Goal: Information Seeking & Learning: Learn about a topic

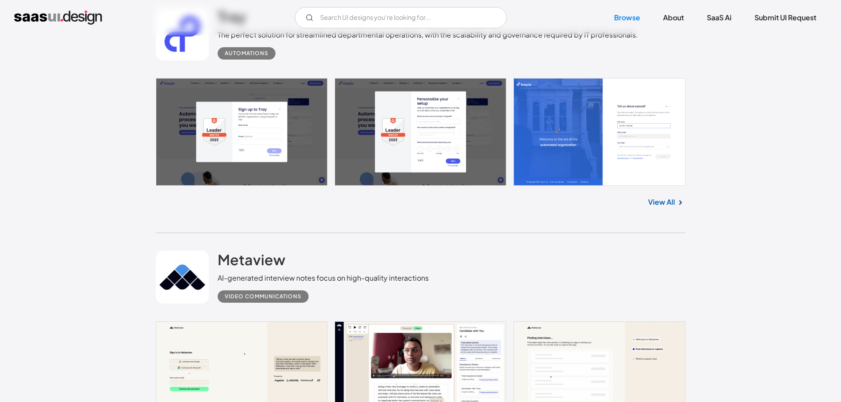
scroll to position [795, 0]
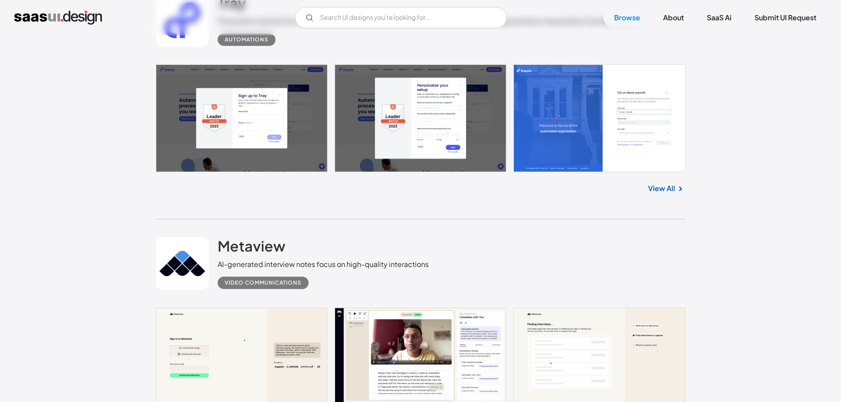
drag, startPoint x: 675, startPoint y: 190, endPoint x: 688, endPoint y: 195, distance: 13.1
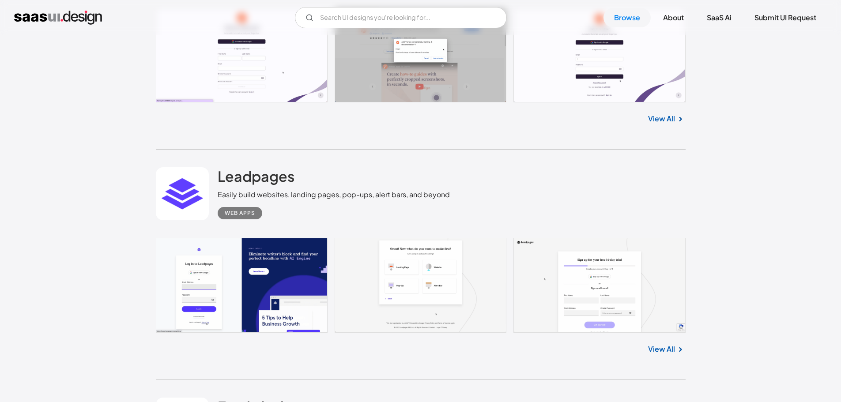
scroll to position [1899, 0]
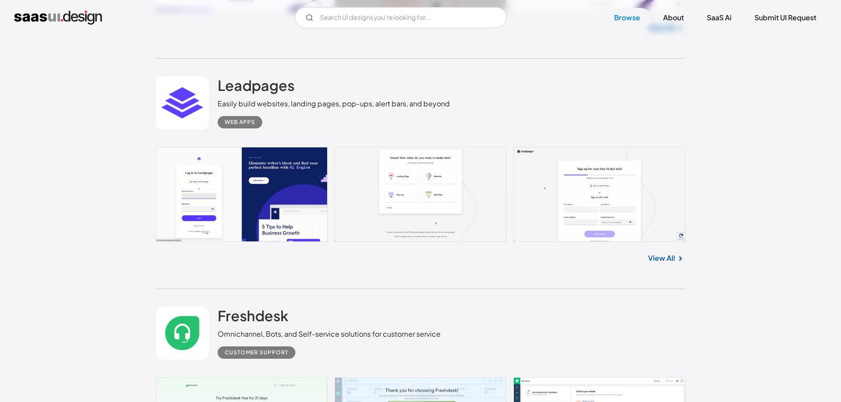
drag, startPoint x: 667, startPoint y: 257, endPoint x: 693, endPoint y: 261, distance: 26.0
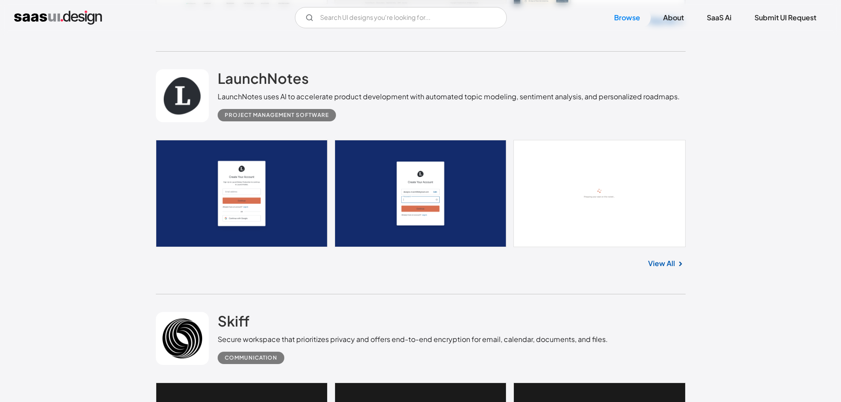
scroll to position [2385, 0]
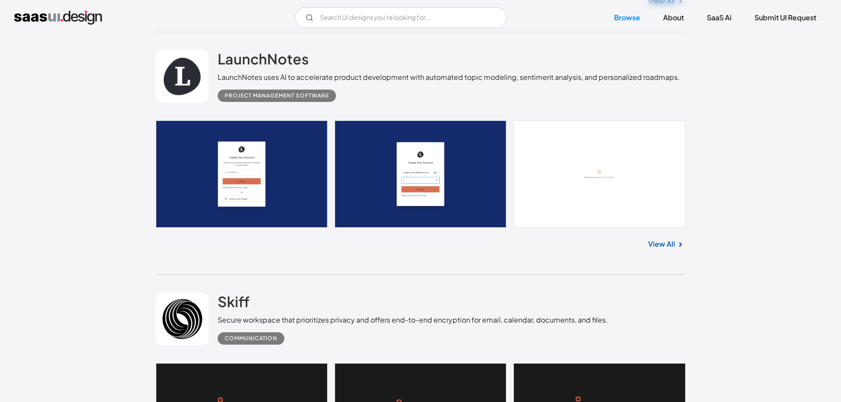
drag, startPoint x: 666, startPoint y: 242, endPoint x: 623, endPoint y: 266, distance: 49.4
drag, startPoint x: 623, startPoint y: 266, endPoint x: 663, endPoint y: 245, distance: 45.2
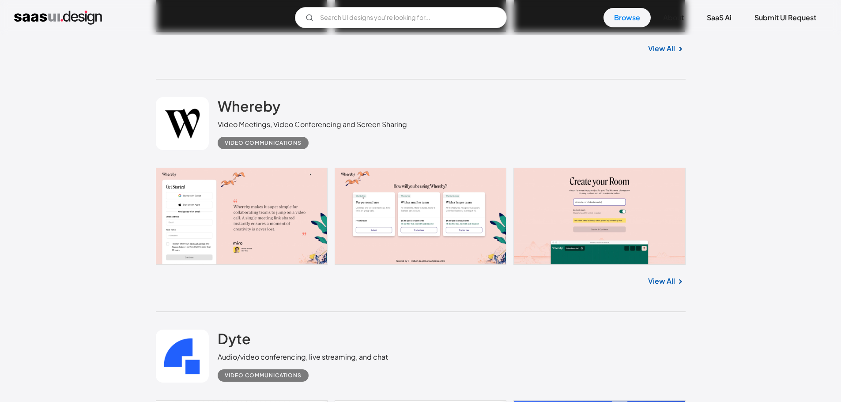
scroll to position [2915, 0]
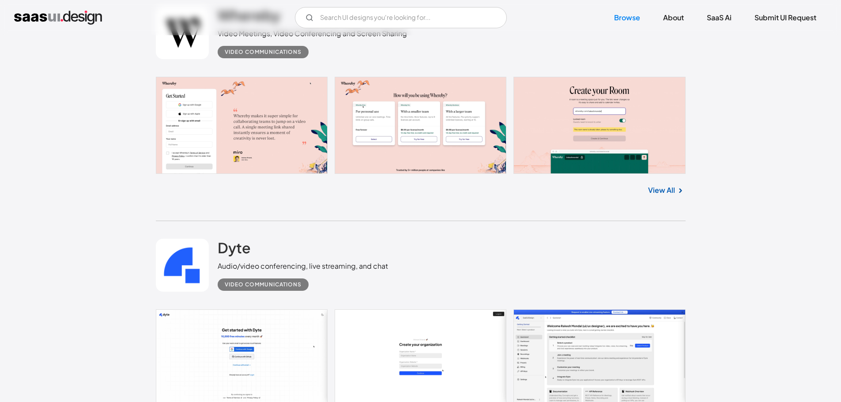
drag, startPoint x: 668, startPoint y: 184, endPoint x: 672, endPoint y: 187, distance: 5.4
drag, startPoint x: 672, startPoint y: 187, endPoint x: 680, endPoint y: 191, distance: 8.5
click at [680, 191] on img at bounding box center [680, 191] width 11 height 11
drag, startPoint x: 675, startPoint y: 205, endPoint x: 688, endPoint y: 199, distance: 14.0
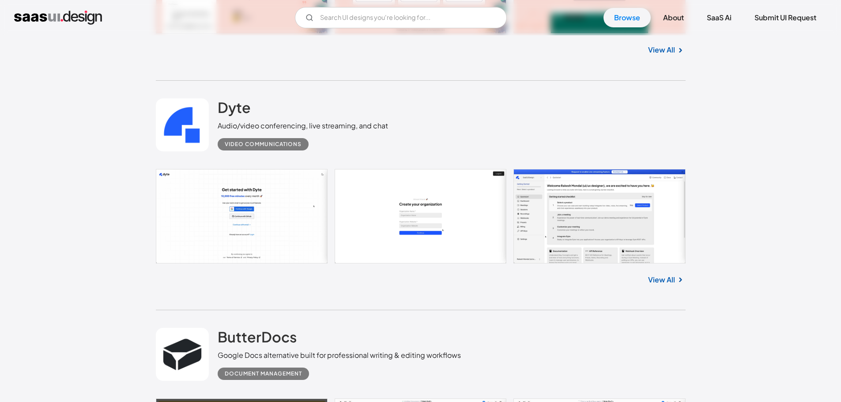
scroll to position [3180, 0]
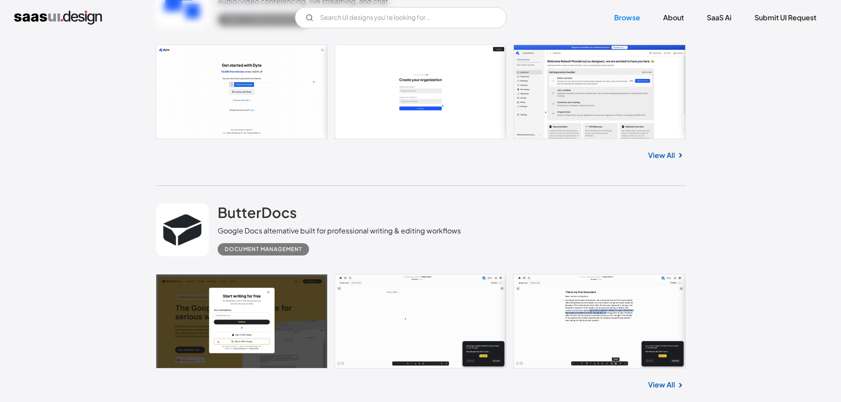
drag, startPoint x: 677, startPoint y: 159, endPoint x: 671, endPoint y: 154, distance: 7.8
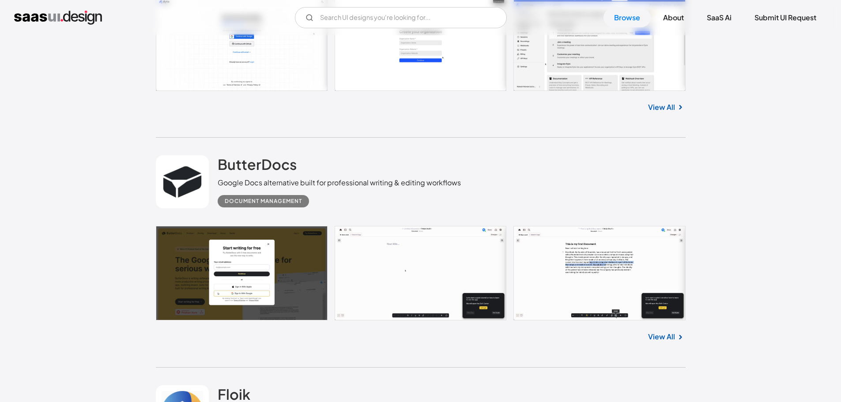
scroll to position [3445, 0]
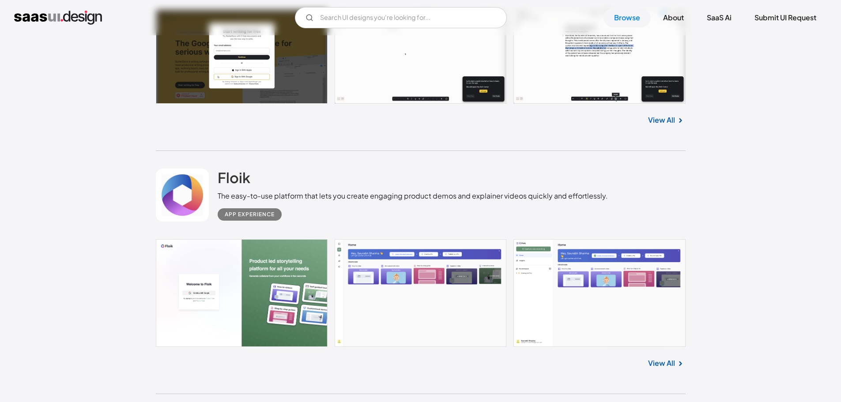
drag, startPoint x: 671, startPoint y: 114, endPoint x: 679, endPoint y: 120, distance: 9.6
drag, startPoint x: 679, startPoint y: 120, endPoint x: 673, endPoint y: 118, distance: 6.9
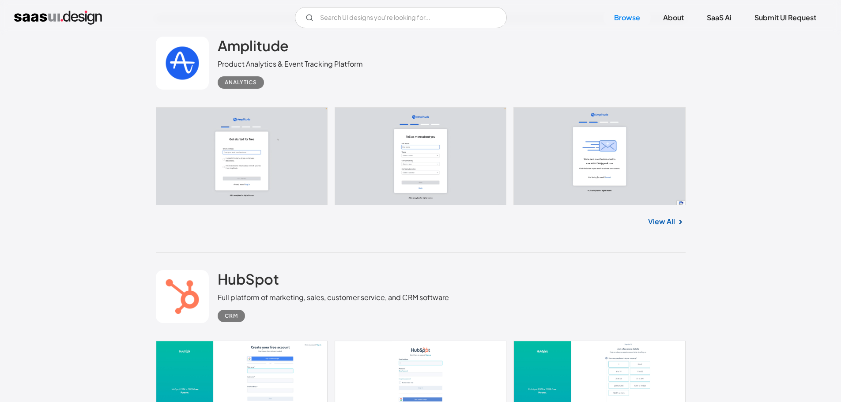
scroll to position [3931, 0]
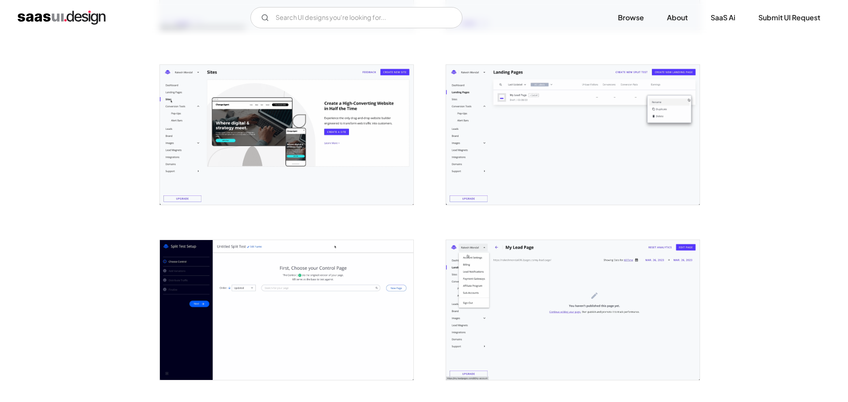
scroll to position [1811, 0]
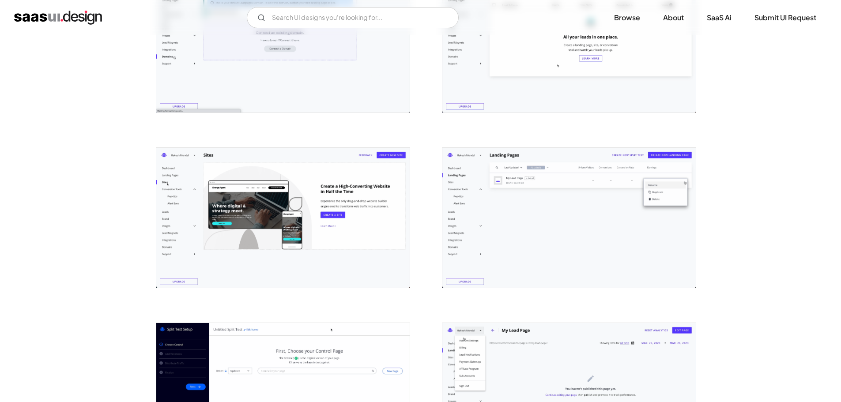
click at [621, 206] on img "open lightbox" at bounding box center [570, 218] width 254 height 140
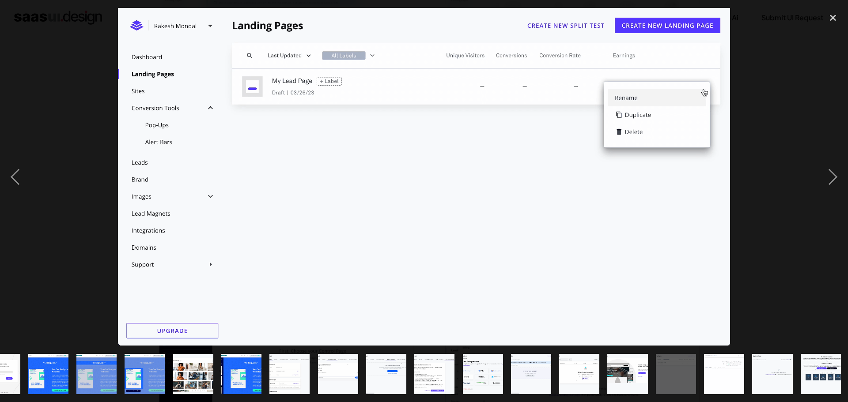
scroll to position [0, 367]
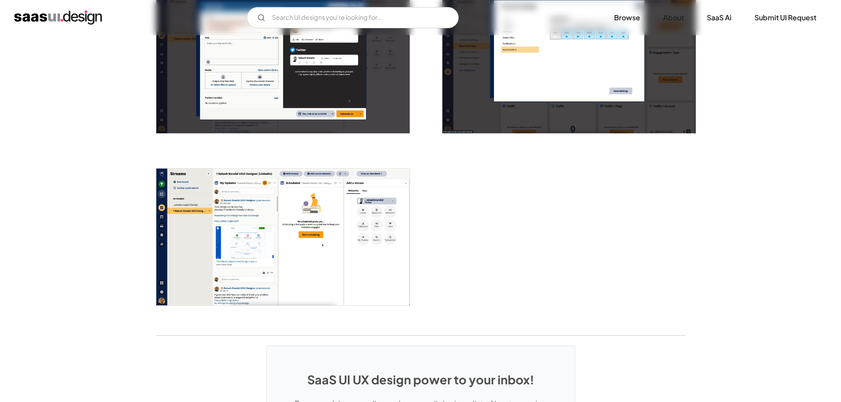
scroll to position [1590, 0]
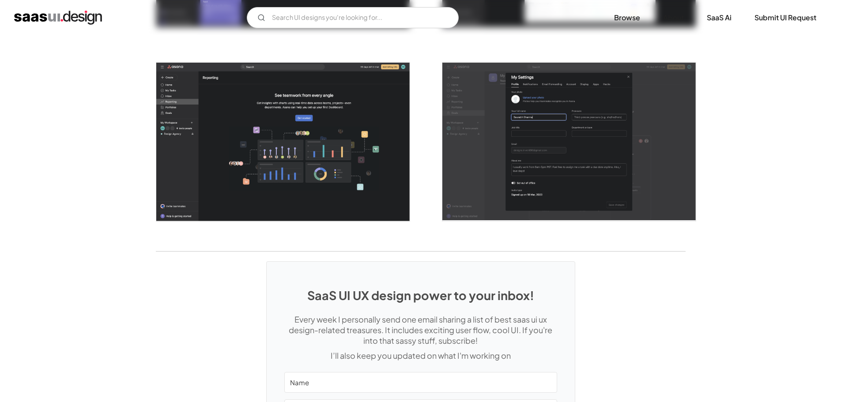
scroll to position [2385, 0]
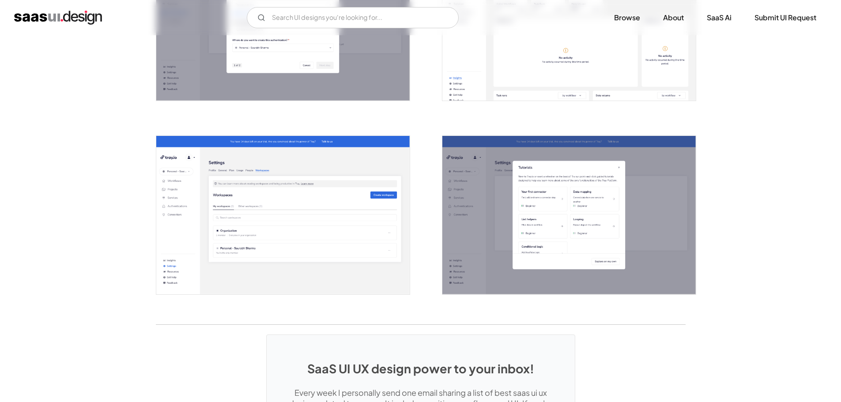
scroll to position [1811, 0]
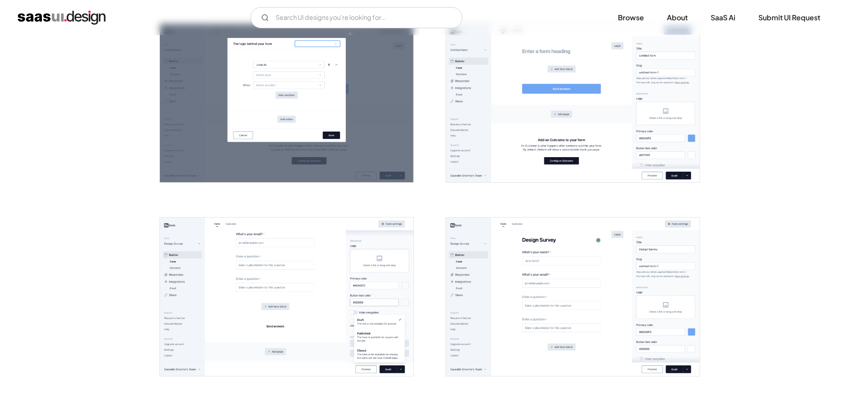
scroll to position [442, 0]
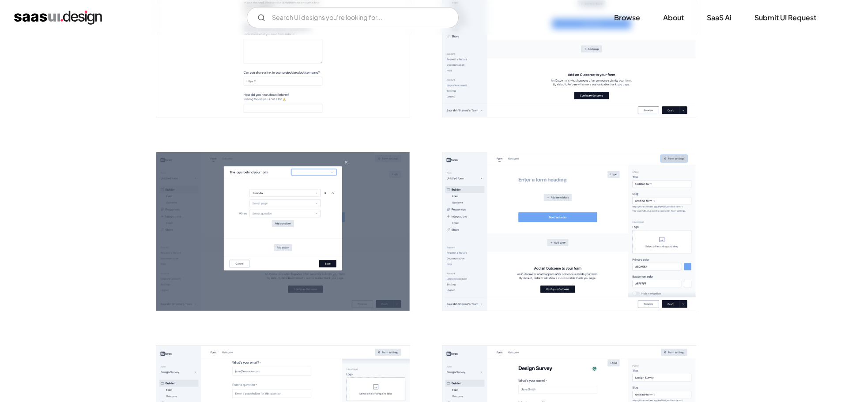
click at [332, 233] on img "open lightbox" at bounding box center [283, 231] width 254 height 159
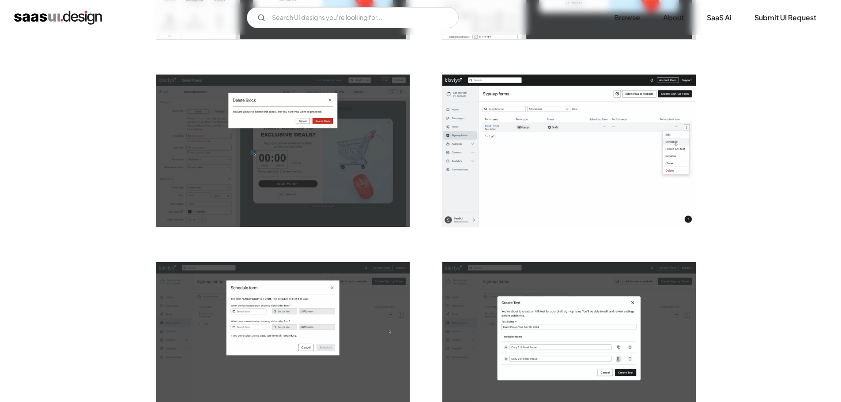
scroll to position [928, 0]
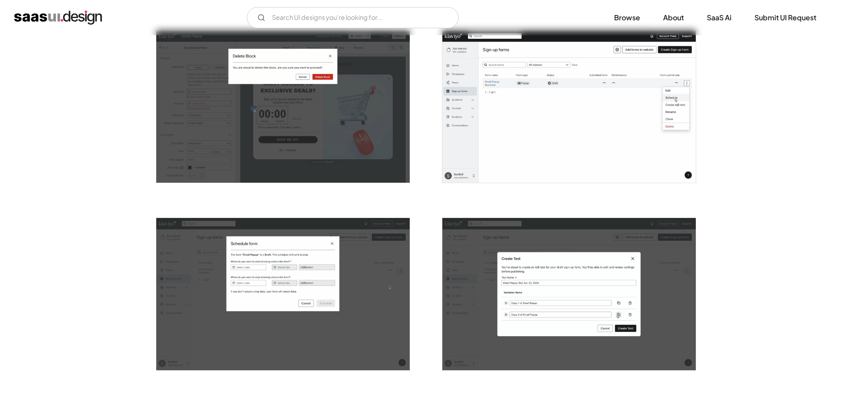
click at [379, 240] on img "open lightbox" at bounding box center [283, 294] width 254 height 152
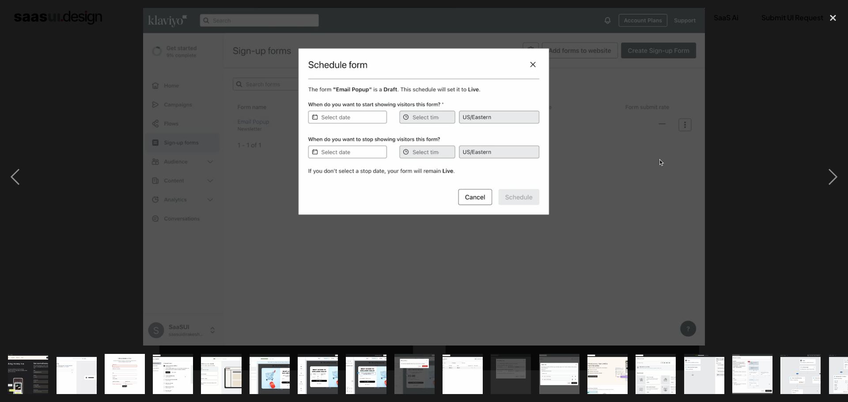
click at [781, 104] on div at bounding box center [424, 177] width 848 height 338
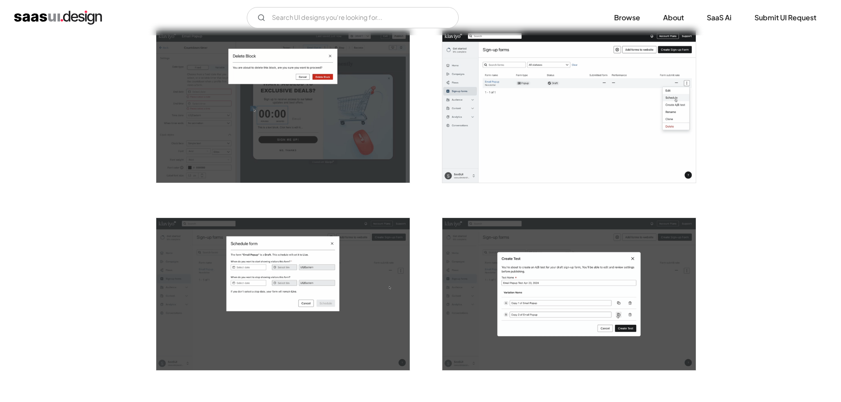
click at [380, 265] on img "open lightbox" at bounding box center [283, 294] width 254 height 152
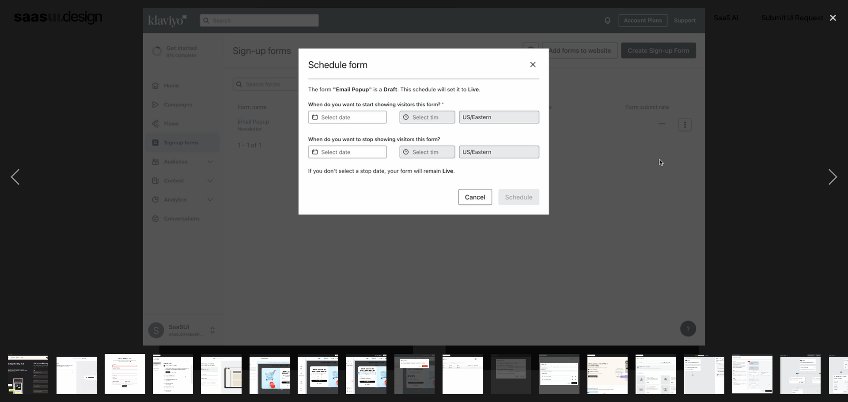
click at [727, 105] on div at bounding box center [424, 177] width 848 height 338
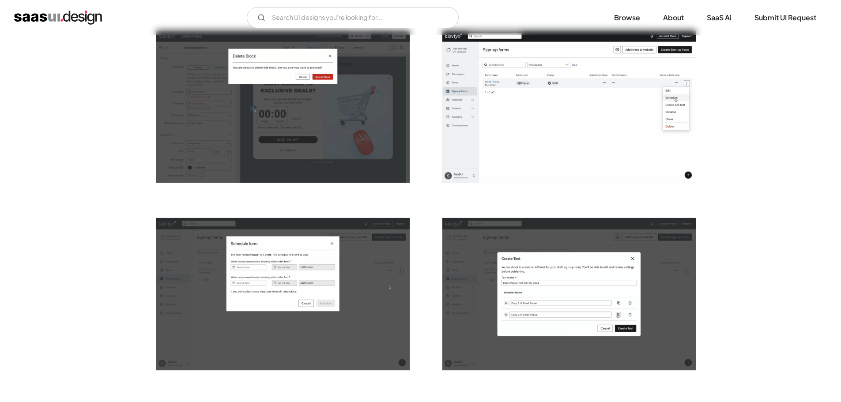
click at [542, 251] on img "open lightbox" at bounding box center [570, 294] width 254 height 152
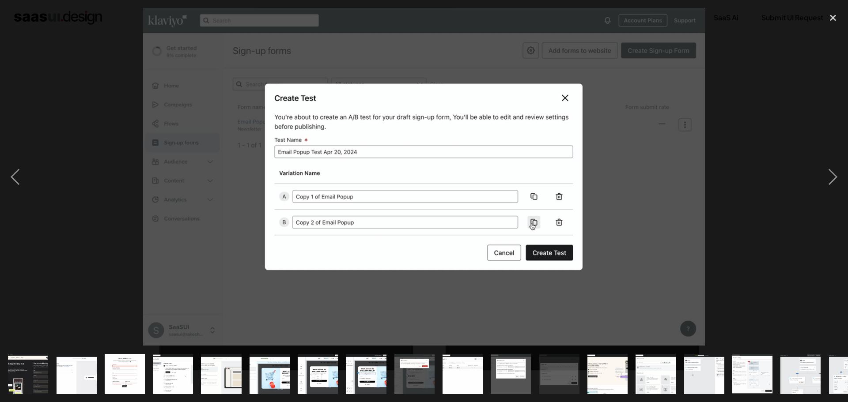
click at [751, 141] on div at bounding box center [424, 177] width 848 height 338
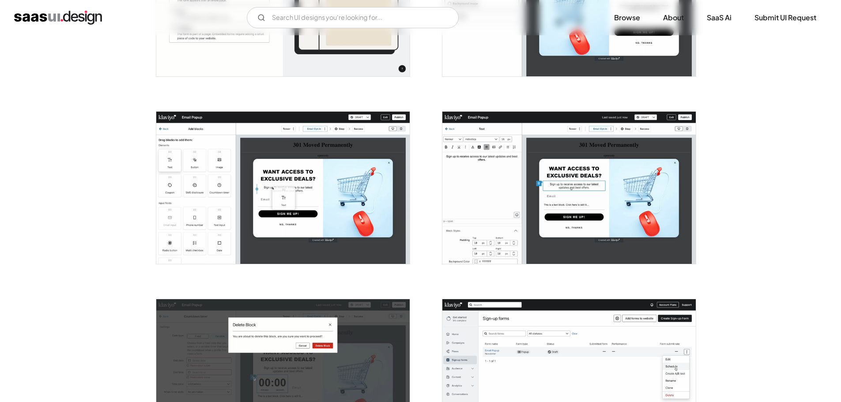
scroll to position [486, 0]
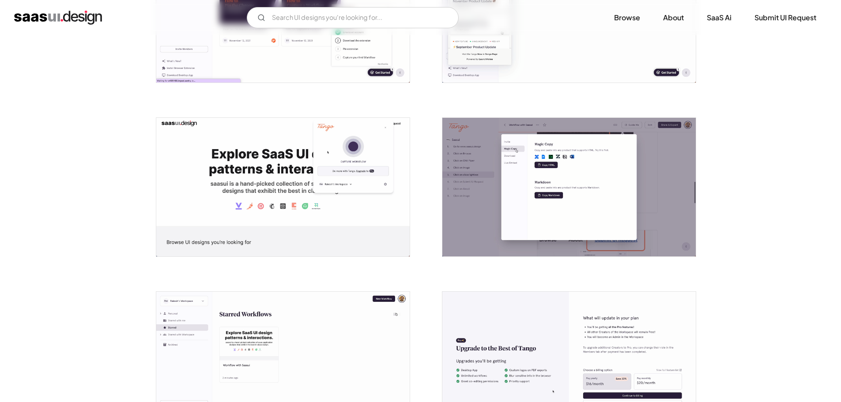
scroll to position [1016, 0]
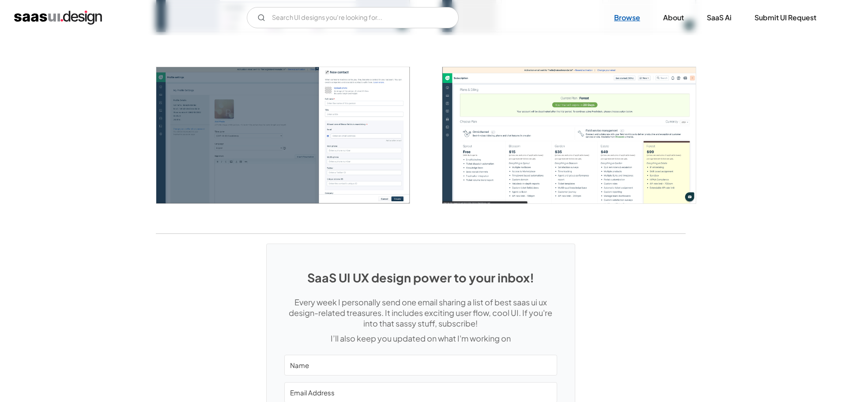
scroll to position [2154, 0]
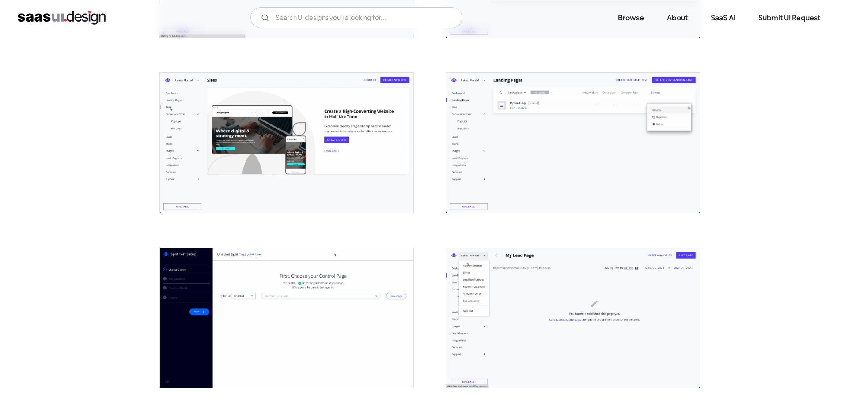
scroll to position [1723, 0]
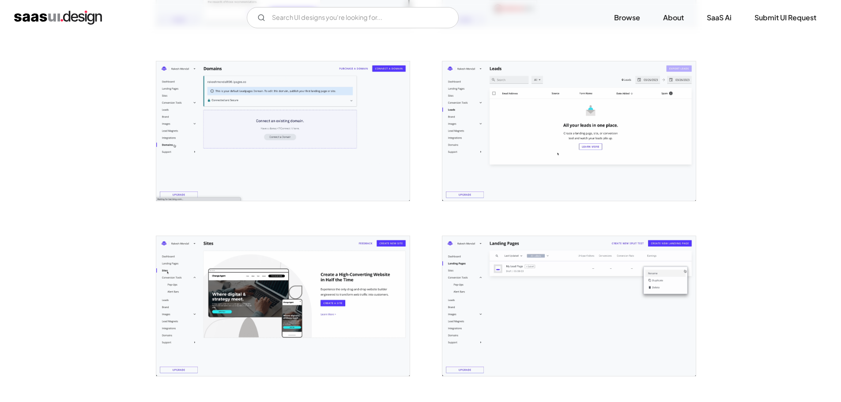
click at [585, 264] on img "open lightbox" at bounding box center [570, 306] width 254 height 140
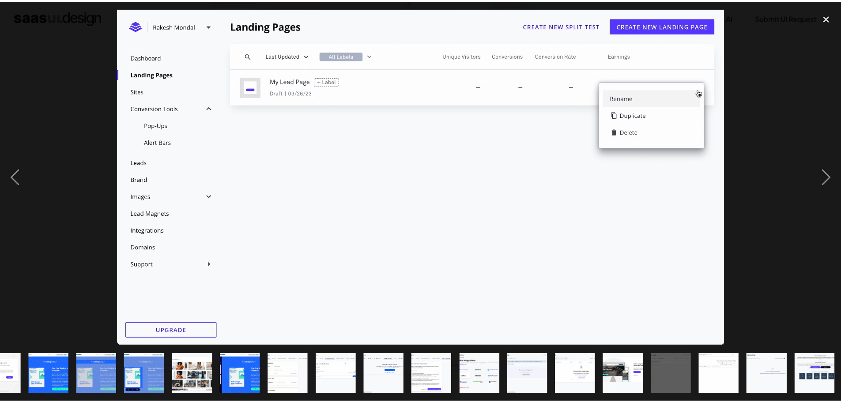
scroll to position [0, 367]
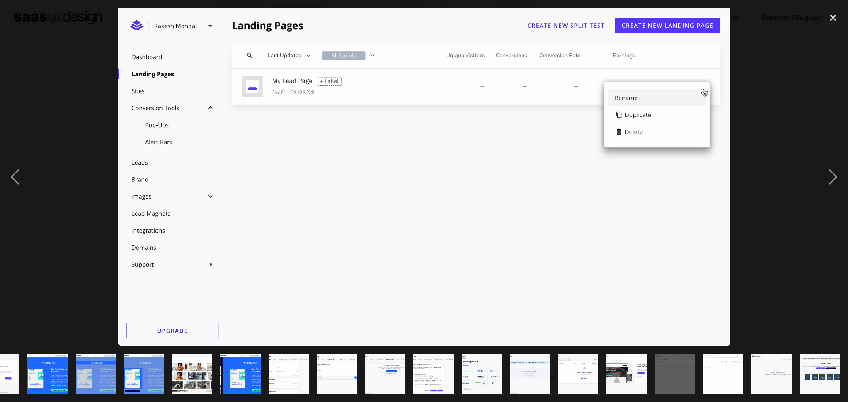
click at [764, 89] on div at bounding box center [424, 177] width 848 height 338
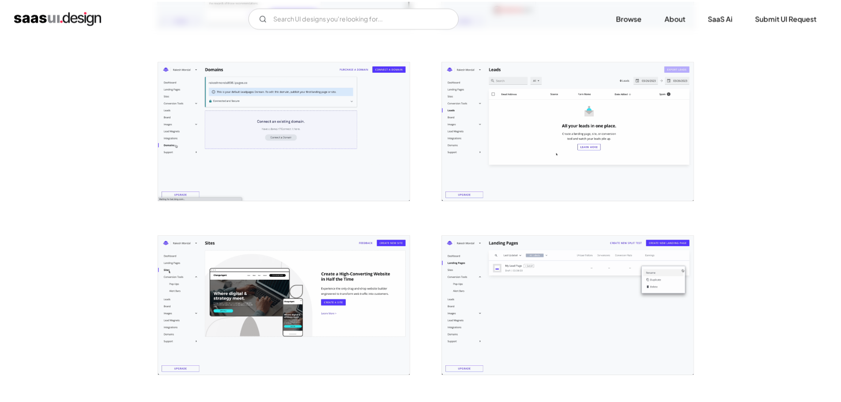
scroll to position [0, 0]
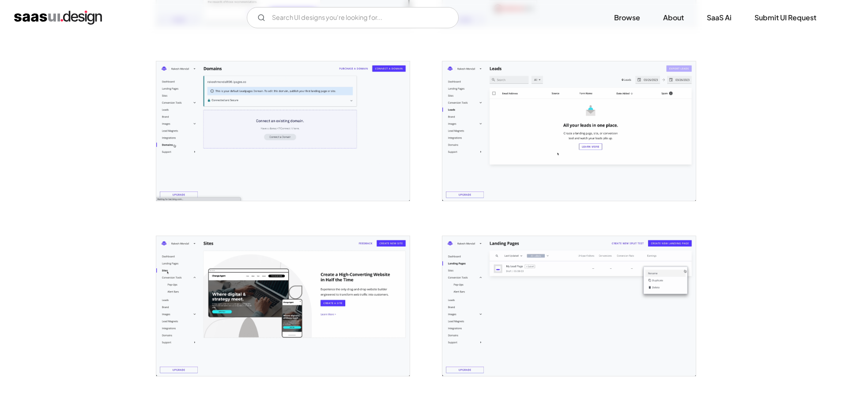
click at [598, 281] on img "open lightbox" at bounding box center [570, 306] width 254 height 140
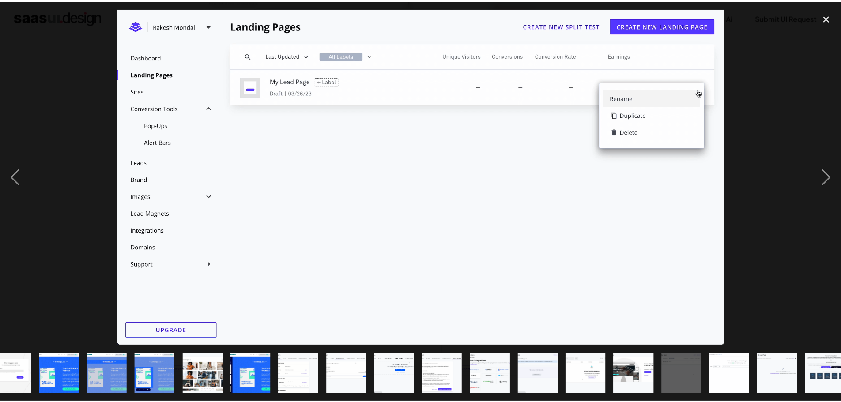
scroll to position [0, 367]
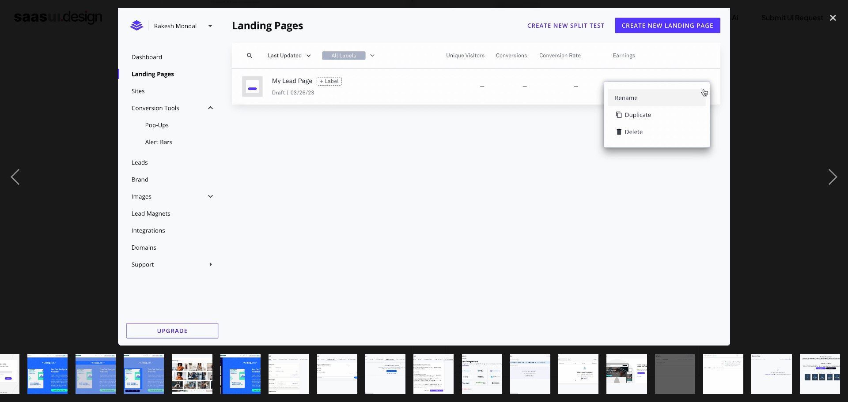
click at [784, 129] on div at bounding box center [424, 177] width 848 height 338
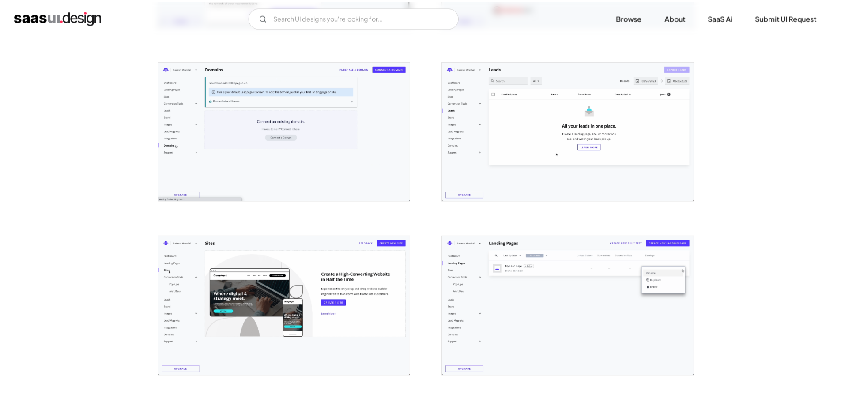
scroll to position [0, 0]
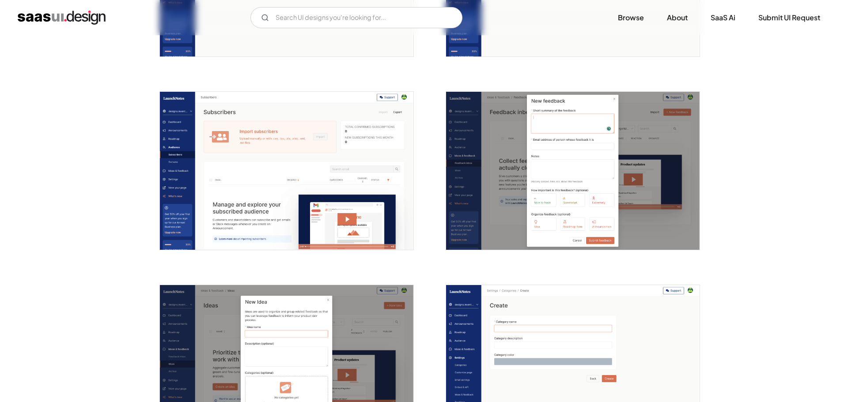
scroll to position [1679, 0]
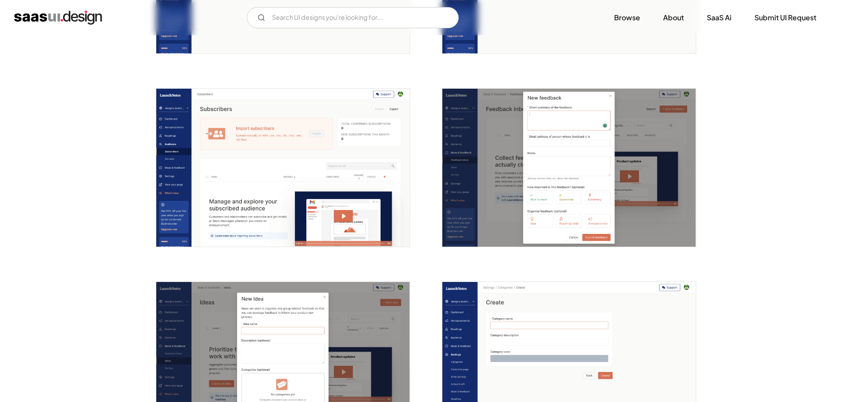
click at [633, 193] on img "open lightbox" at bounding box center [570, 168] width 254 height 159
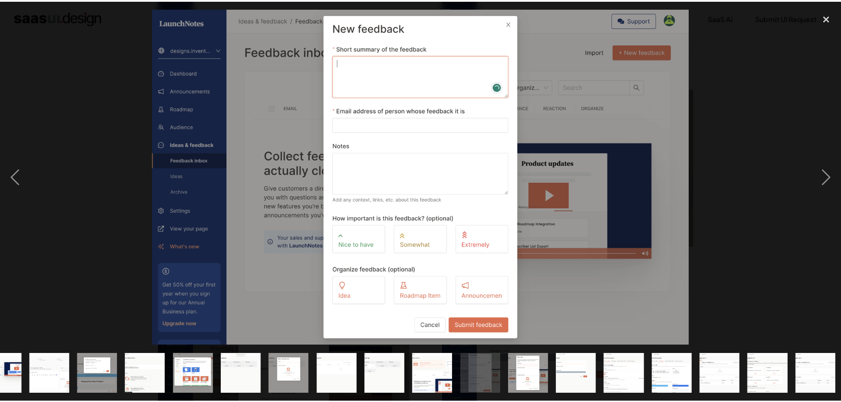
scroll to position [0, 367]
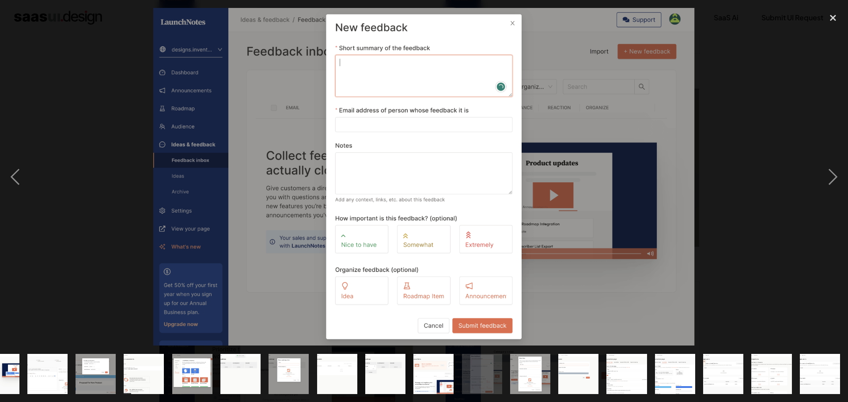
click at [767, 112] on div at bounding box center [424, 177] width 848 height 338
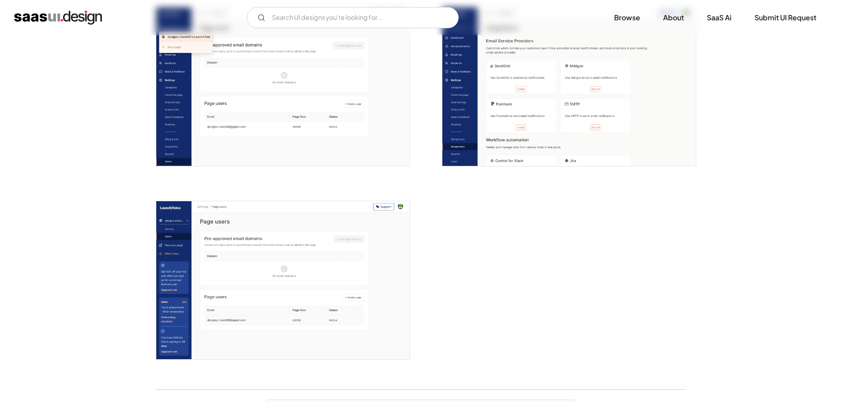
scroll to position [2341, 0]
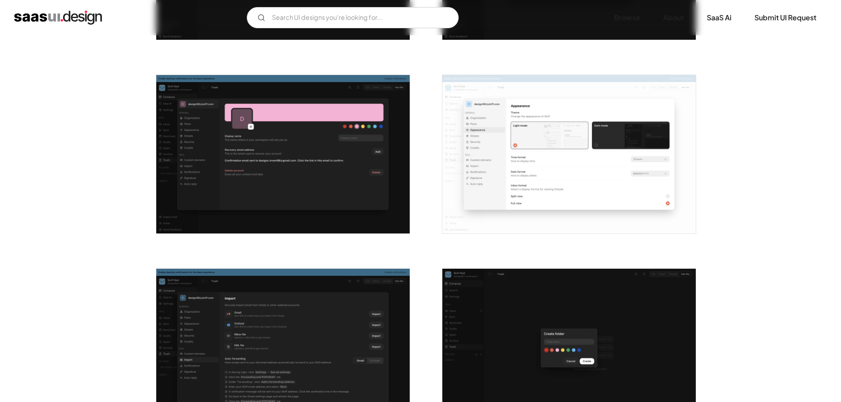
scroll to position [1148, 0]
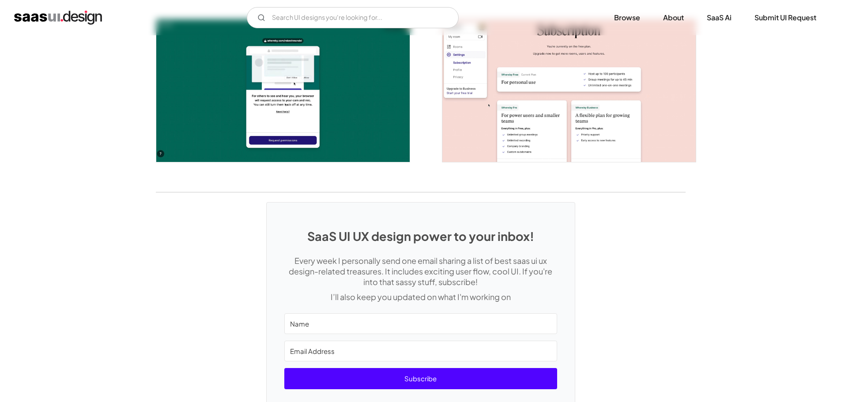
scroll to position [1691, 0]
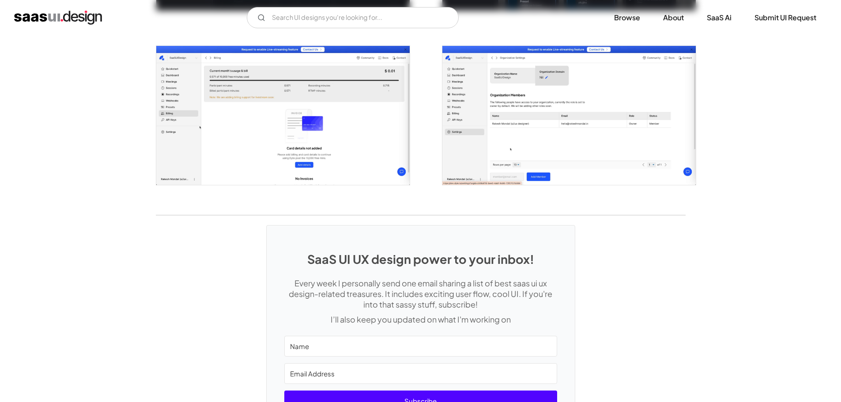
scroll to position [1502, 0]
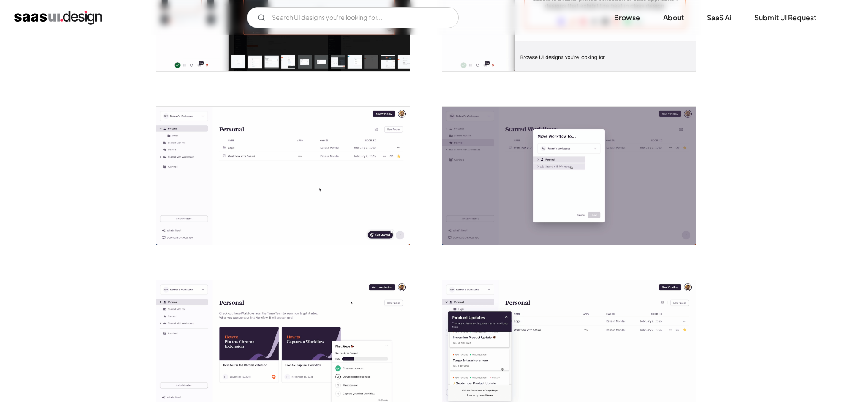
scroll to position [618, 0]
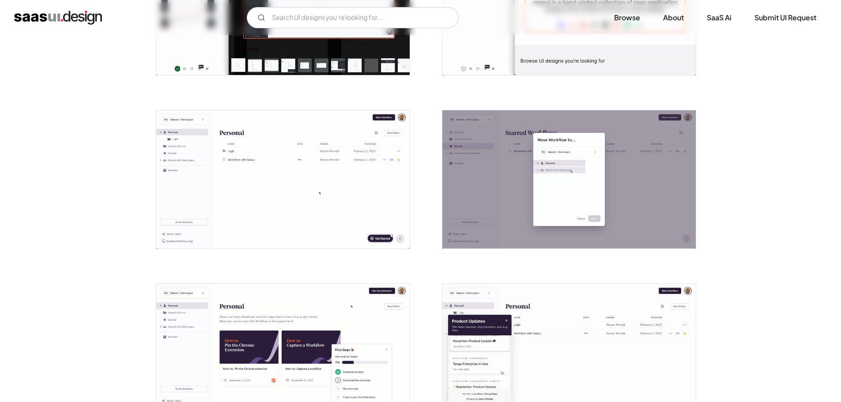
click at [589, 188] on img "open lightbox" at bounding box center [570, 179] width 254 height 139
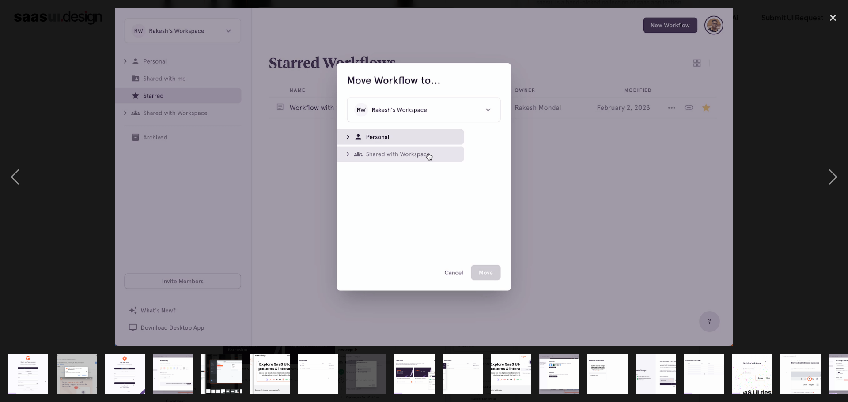
click at [808, 106] on div at bounding box center [424, 177] width 848 height 338
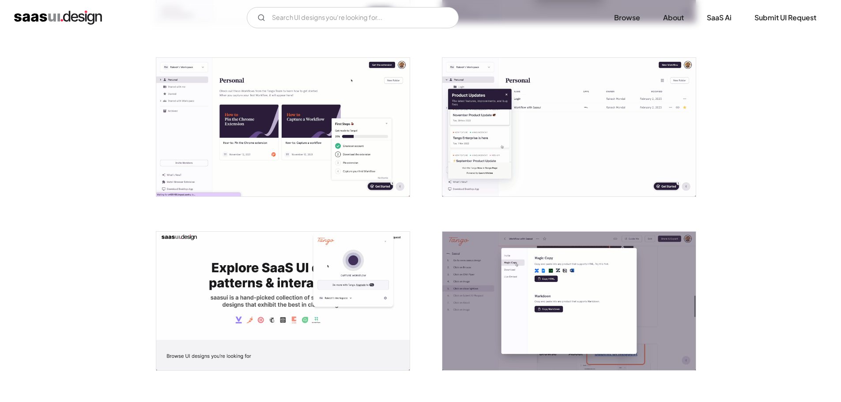
scroll to position [928, 0]
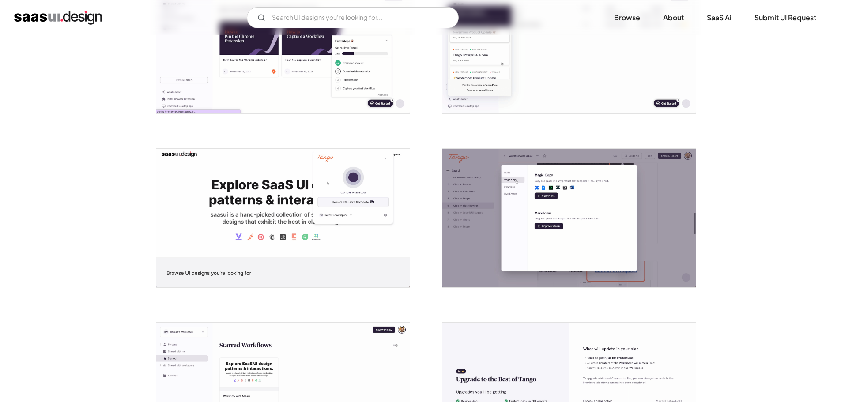
click at [612, 208] on img "open lightbox" at bounding box center [570, 218] width 254 height 139
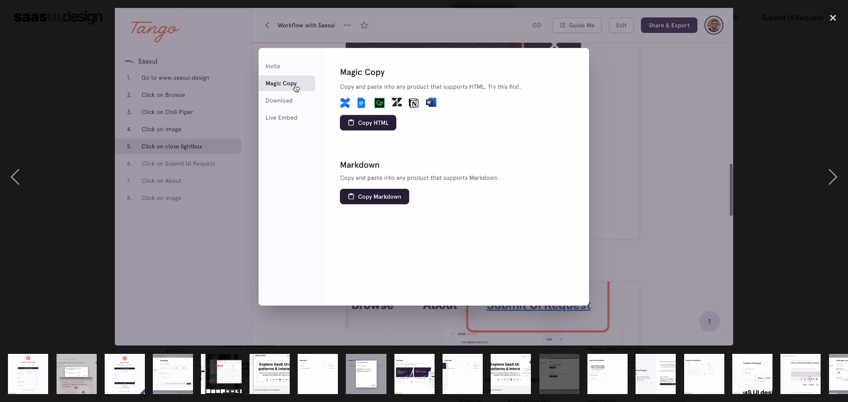
click at [750, 105] on div at bounding box center [424, 177] width 848 height 338
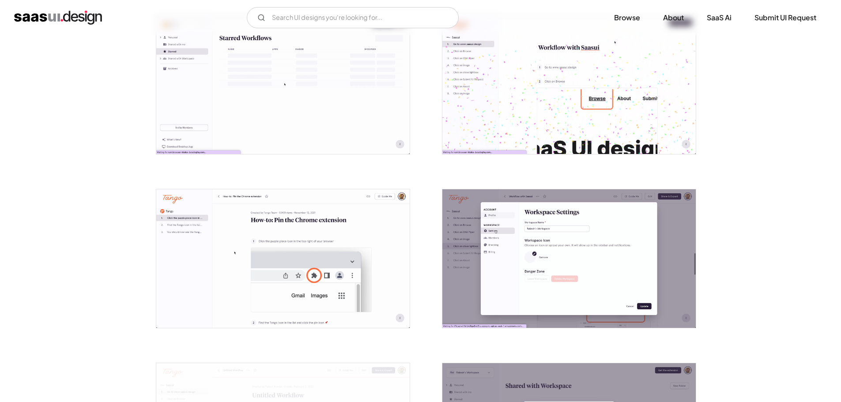
scroll to position [1413, 0]
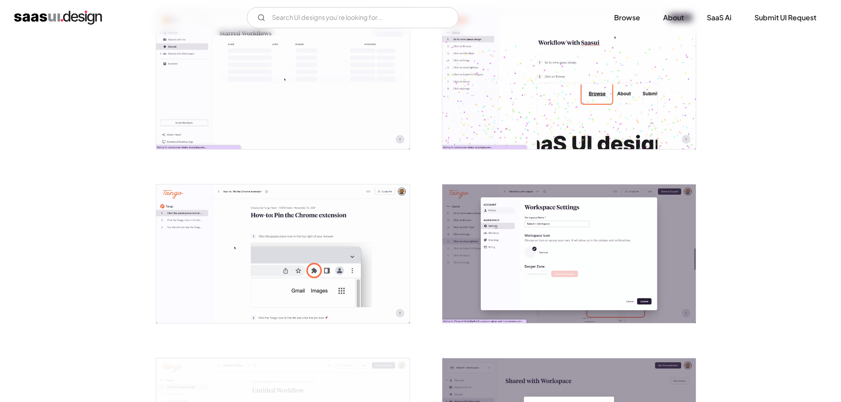
click at [601, 233] on img "open lightbox" at bounding box center [570, 254] width 254 height 139
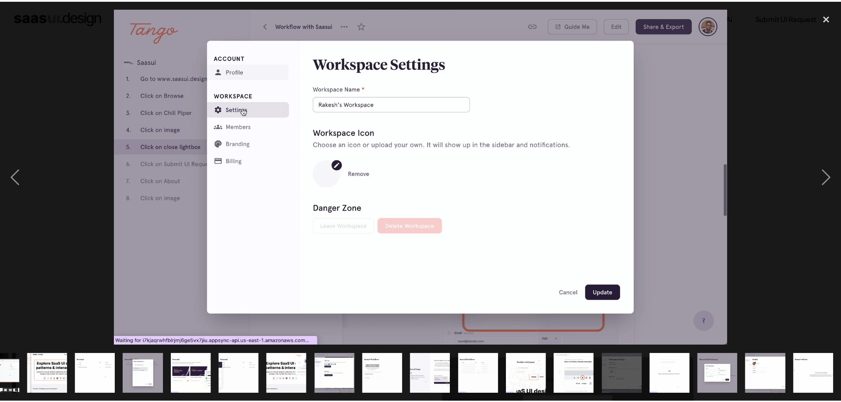
scroll to position [0, 222]
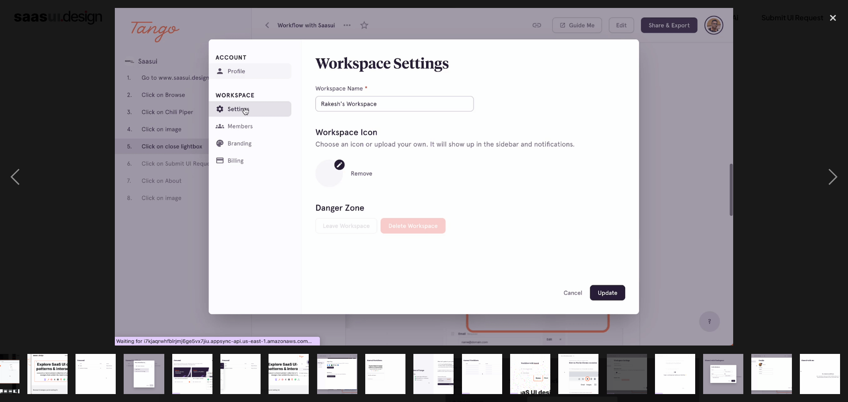
click at [785, 118] on div at bounding box center [424, 177] width 848 height 338
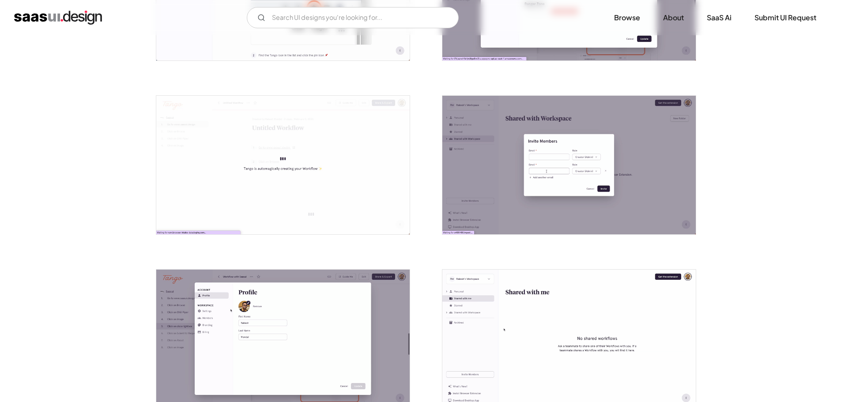
scroll to position [1679, 0]
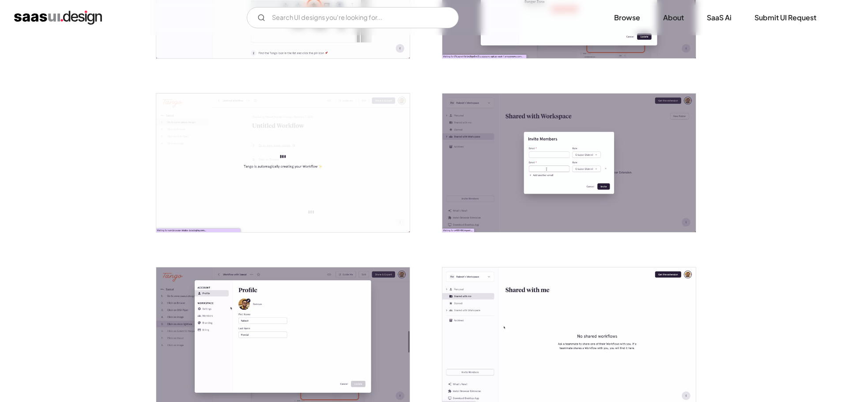
click at [640, 205] on img "open lightbox" at bounding box center [570, 163] width 254 height 139
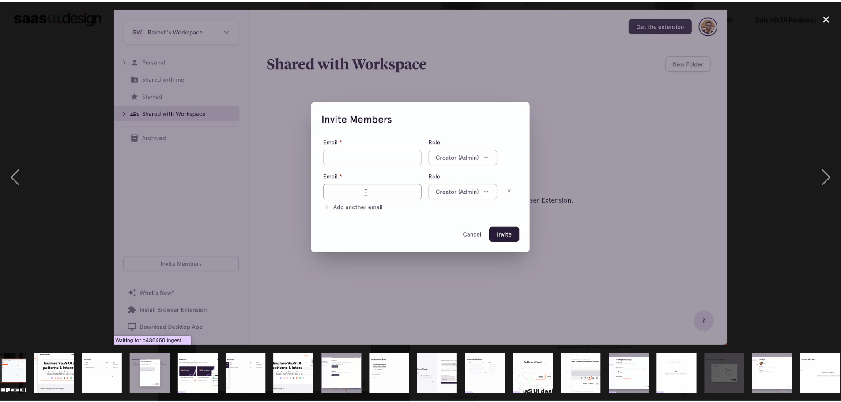
scroll to position [0, 222]
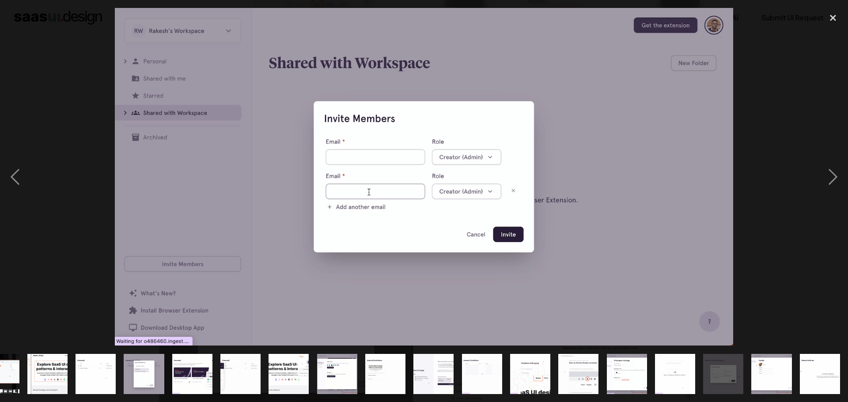
click at [784, 159] on div at bounding box center [424, 177] width 848 height 338
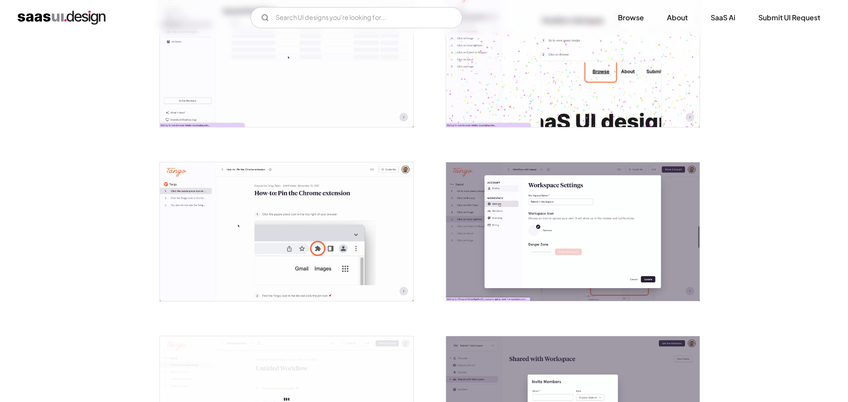
scroll to position [1429, 0]
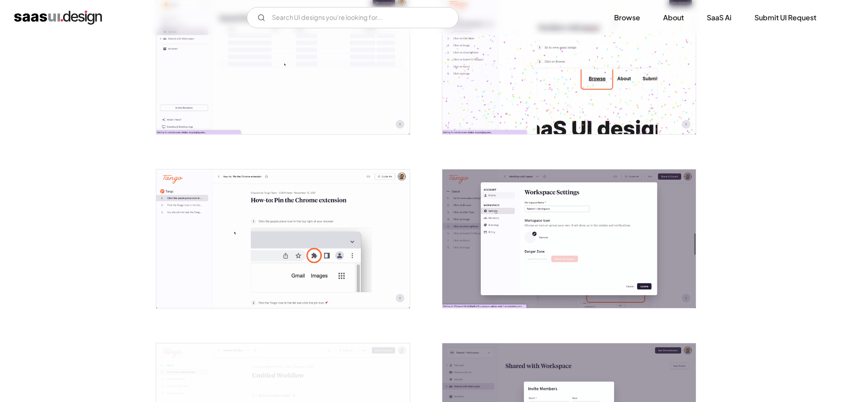
click at [570, 213] on img "open lightbox" at bounding box center [570, 239] width 254 height 139
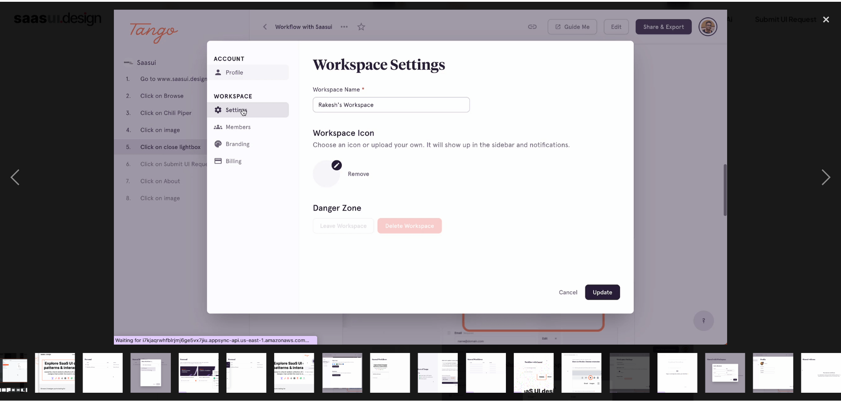
scroll to position [0, 222]
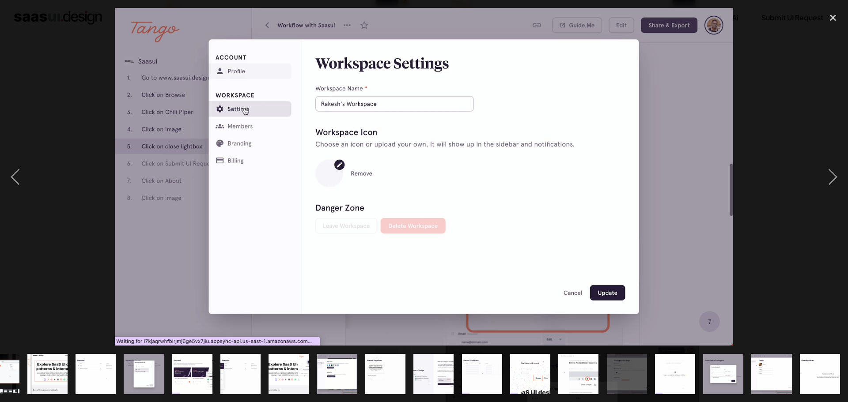
click at [792, 110] on div at bounding box center [424, 177] width 848 height 338
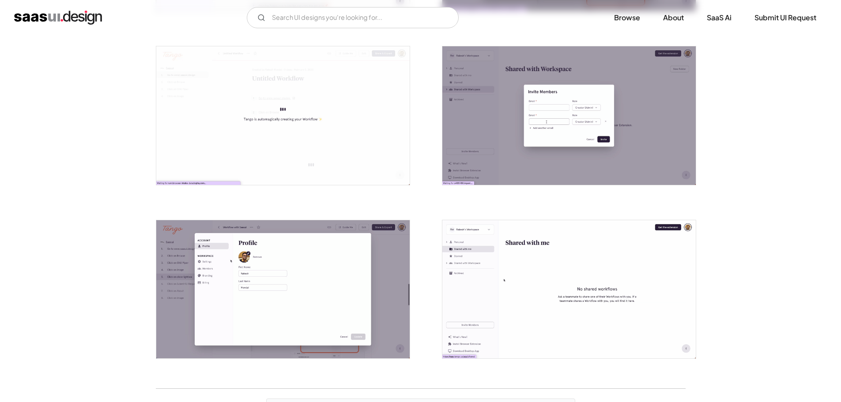
scroll to position [1738, 0]
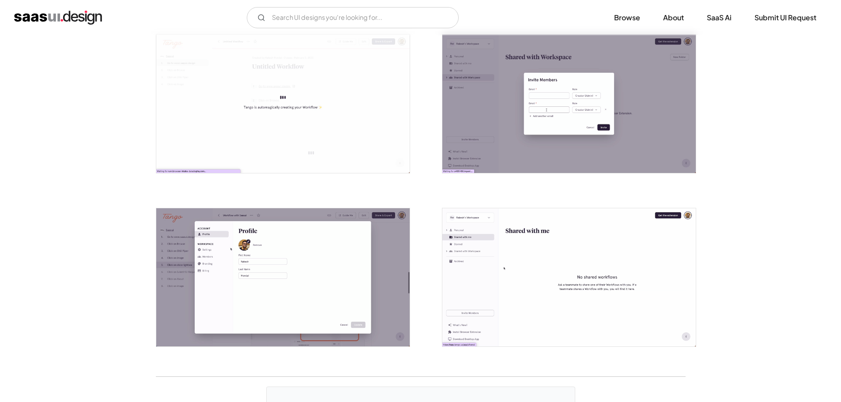
click at [533, 148] on img "open lightbox" at bounding box center [570, 103] width 254 height 139
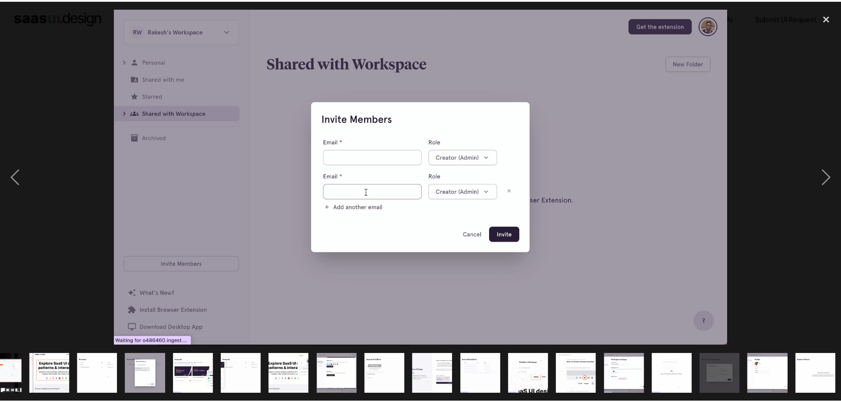
scroll to position [0, 222]
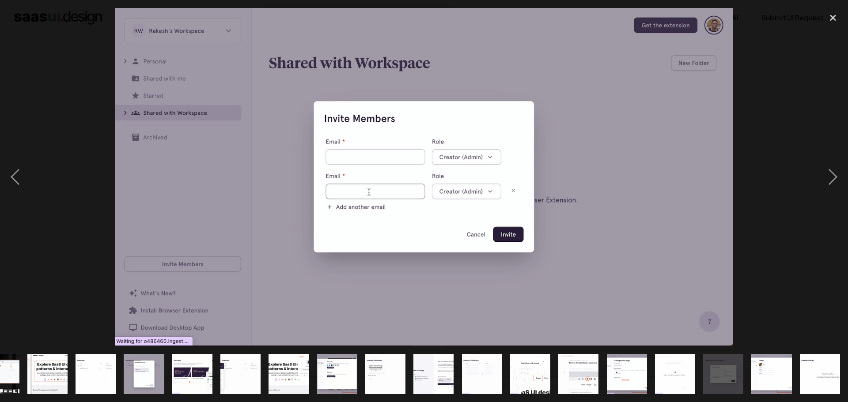
click at [784, 113] on div at bounding box center [424, 177] width 848 height 338
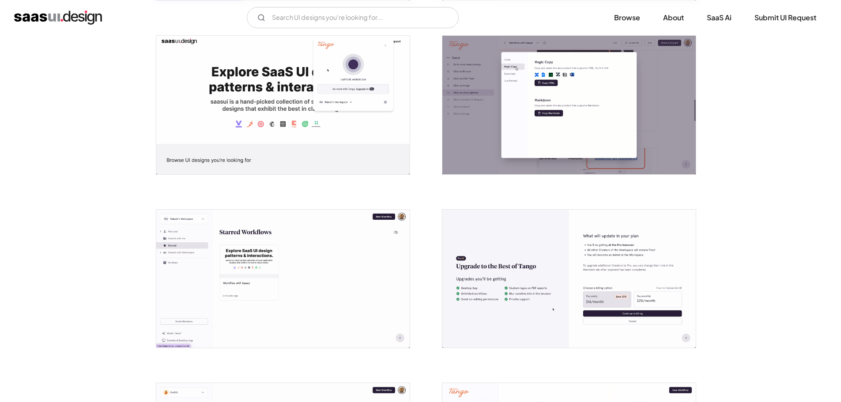
scroll to position [1031, 0]
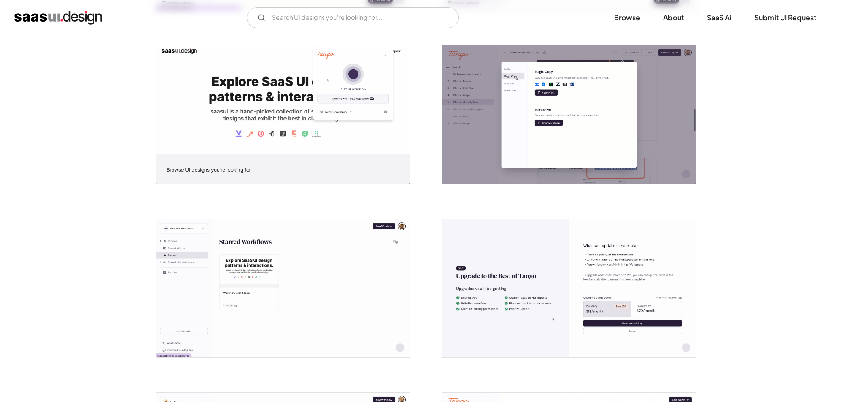
click at [562, 145] on img "open lightbox" at bounding box center [570, 114] width 254 height 139
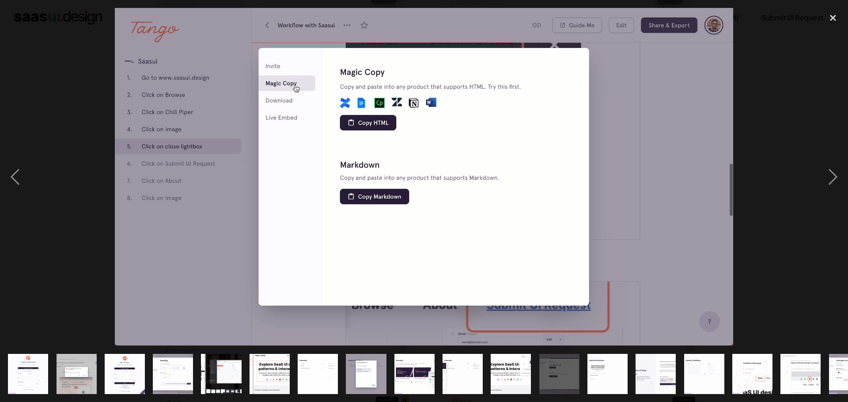
click at [800, 64] on div at bounding box center [424, 177] width 848 height 338
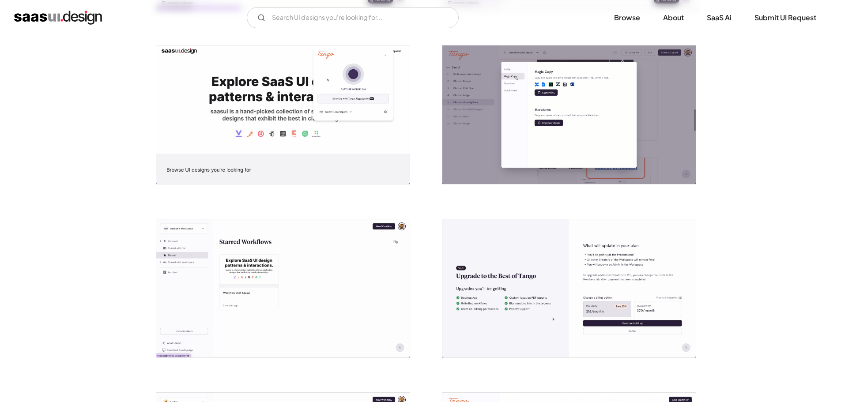
click at [589, 95] on img "open lightbox" at bounding box center [570, 114] width 254 height 139
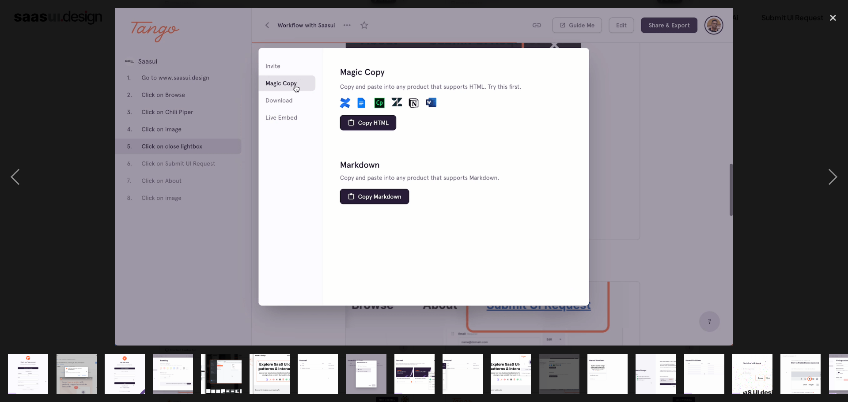
click at [769, 107] on div at bounding box center [424, 177] width 848 height 338
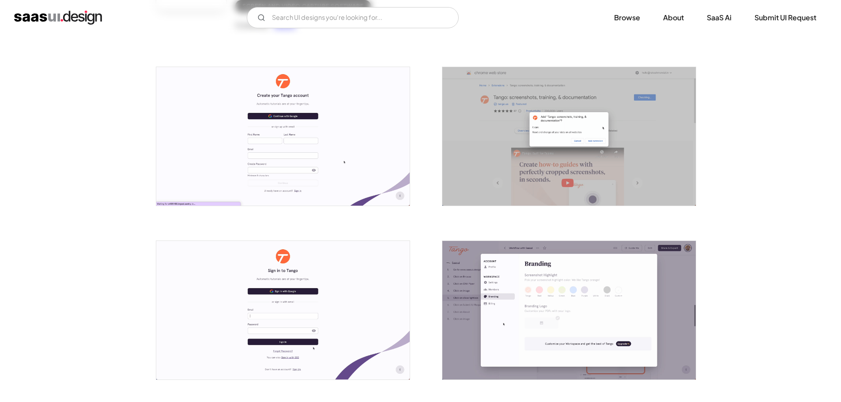
scroll to position [15, 0]
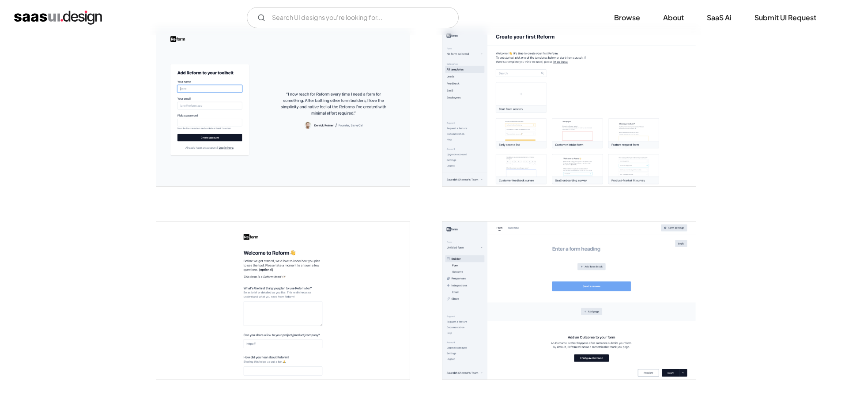
scroll to position [221, 0]
